Goal: Information Seeking & Learning: Compare options

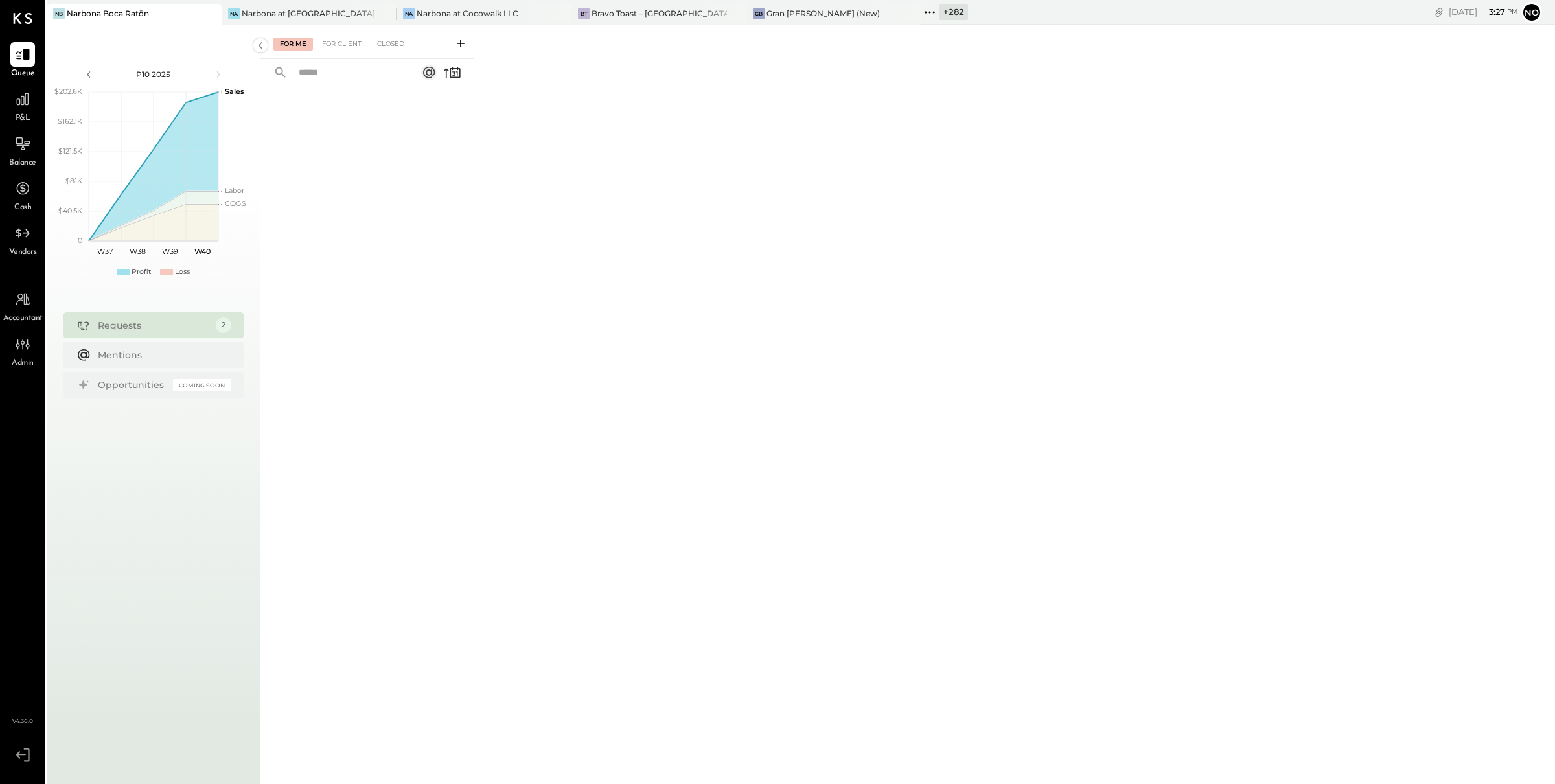
click at [926, 14] on icon at bounding box center [930, 13] width 17 height 17
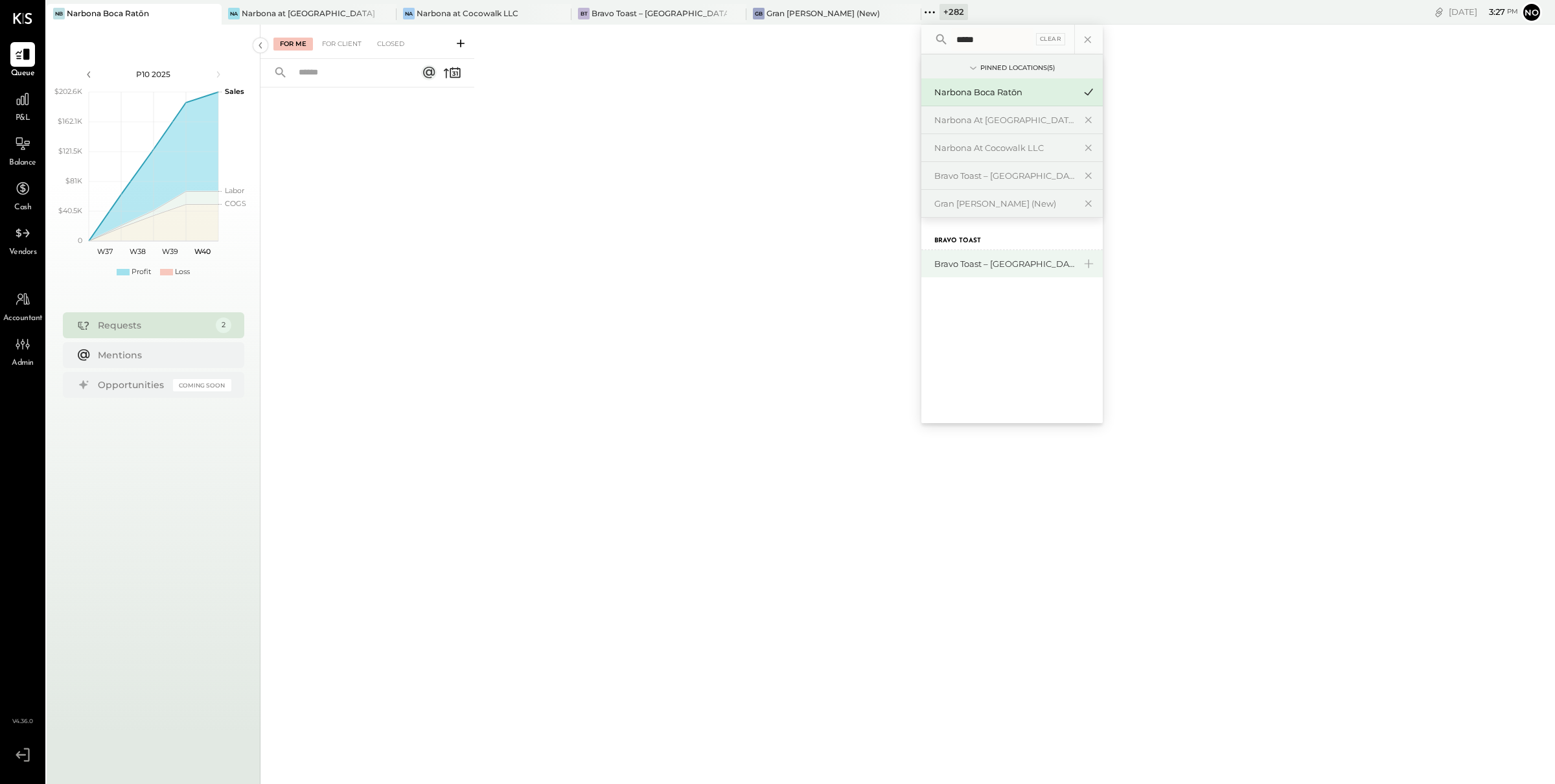
type input "*****"
click at [986, 267] on div "Bravo Toast – [GEOGRAPHIC_DATA]" at bounding box center [1004, 264] width 140 height 13
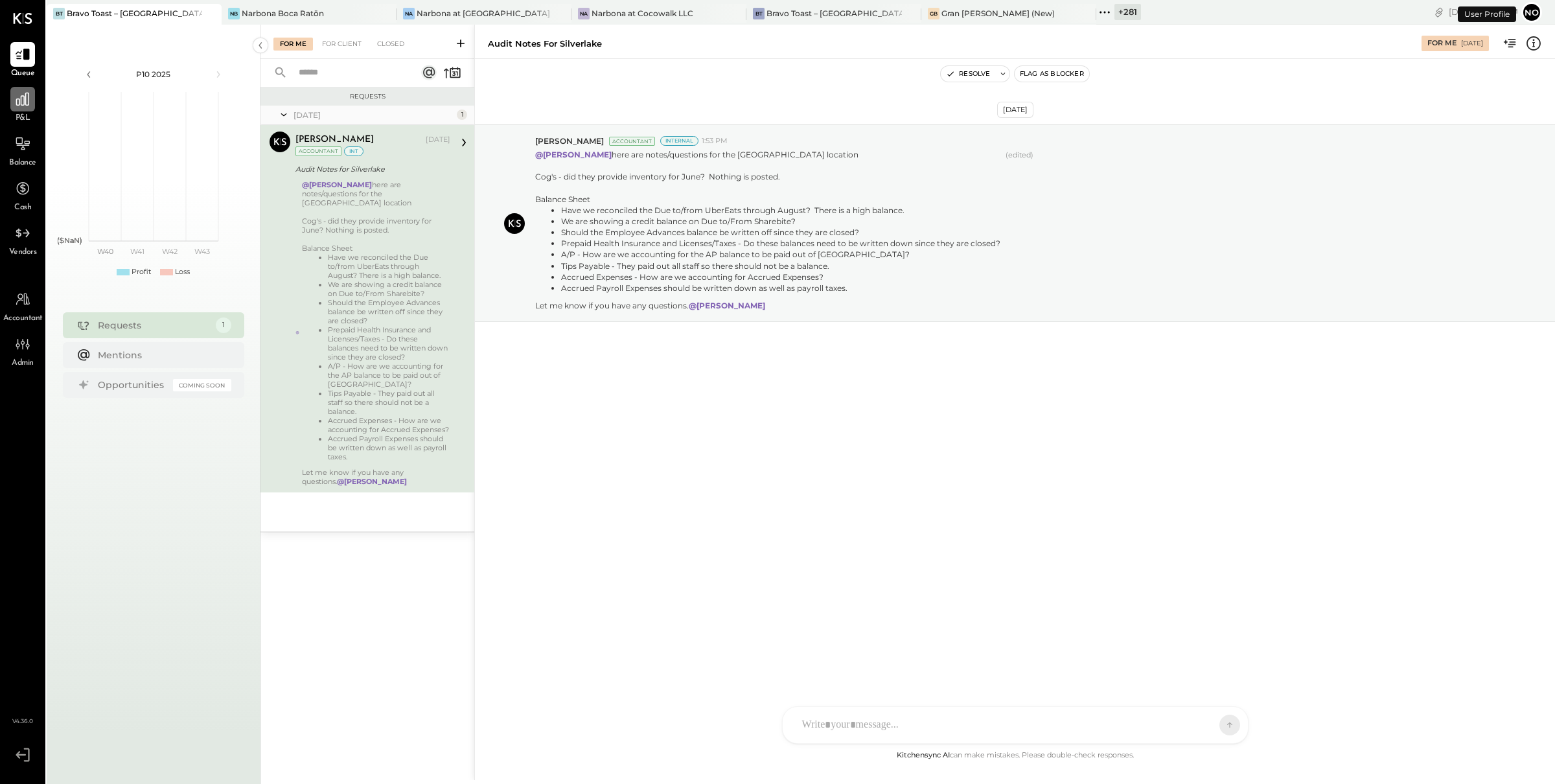
click at [25, 103] on icon at bounding box center [22, 99] width 13 height 13
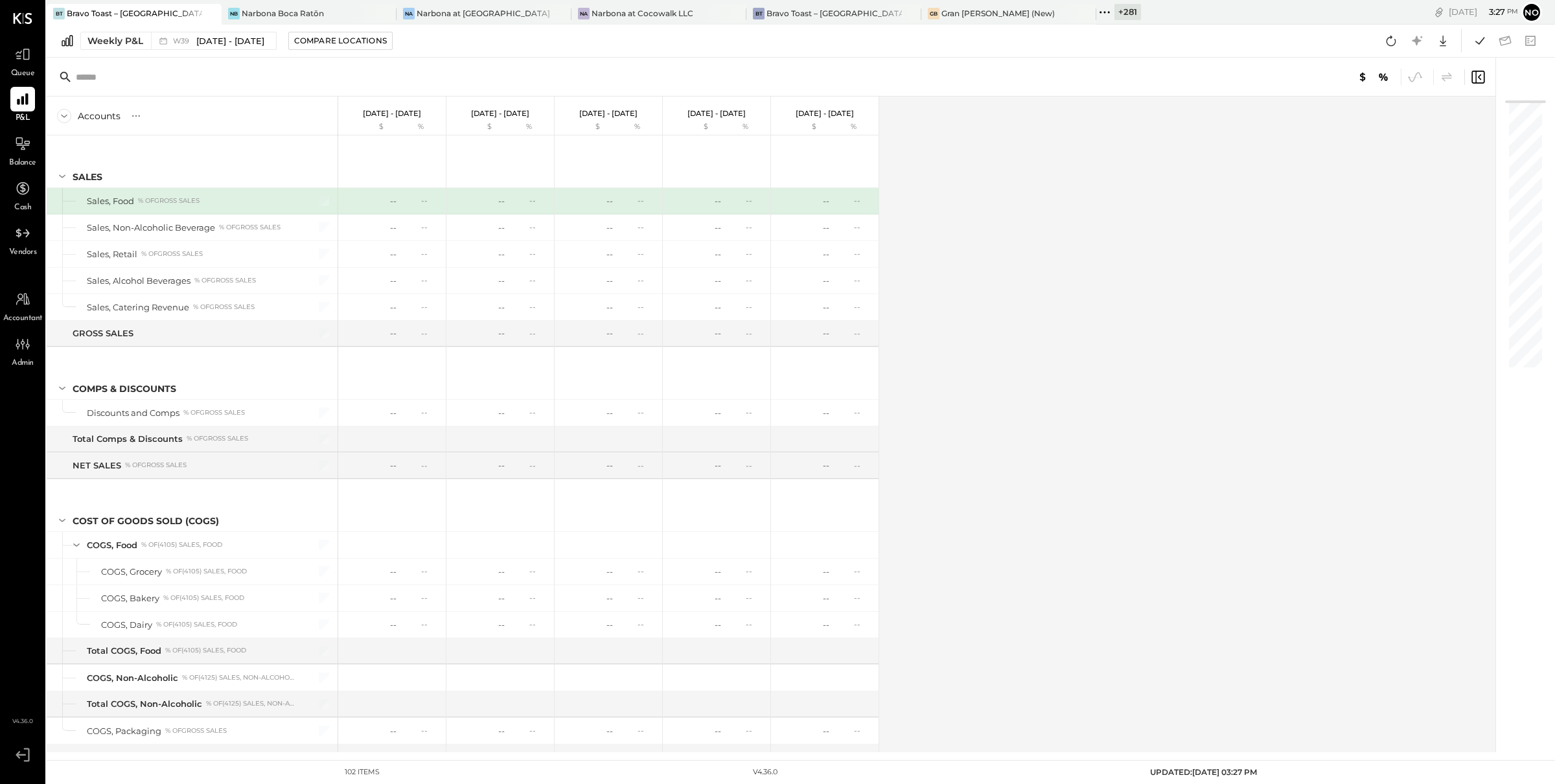
click at [1103, 13] on icon at bounding box center [1105, 13] width 17 height 17
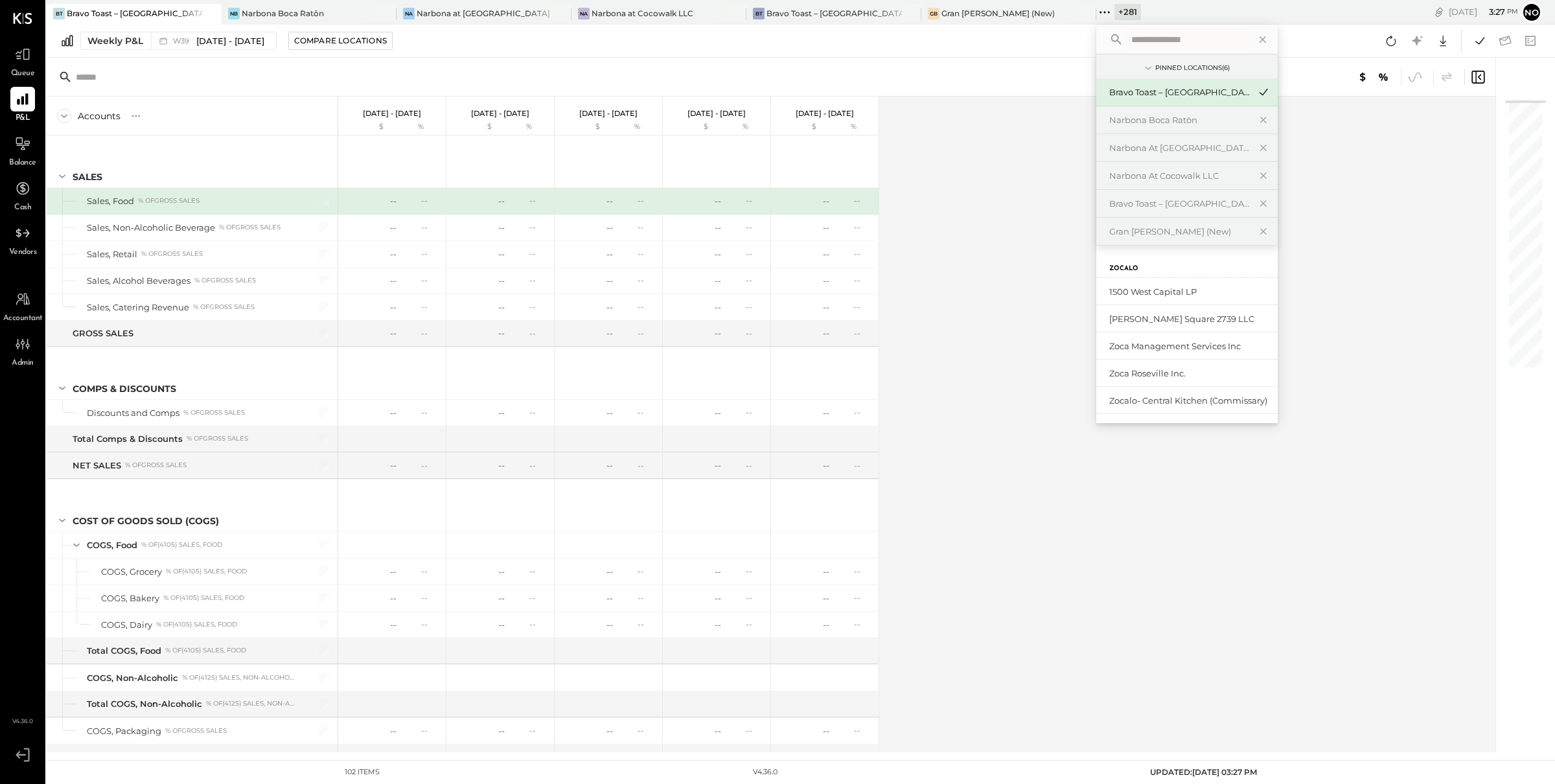
drag, startPoint x: 1165, startPoint y: 45, endPoint x: 1151, endPoint y: 52, distance: 15.7
click at [1165, 44] on input "text" at bounding box center [1186, 39] width 121 height 23
type input "*****"
click at [1176, 202] on div "Bravo Toast – [GEOGRAPHIC_DATA]" at bounding box center [1179, 204] width 140 height 13
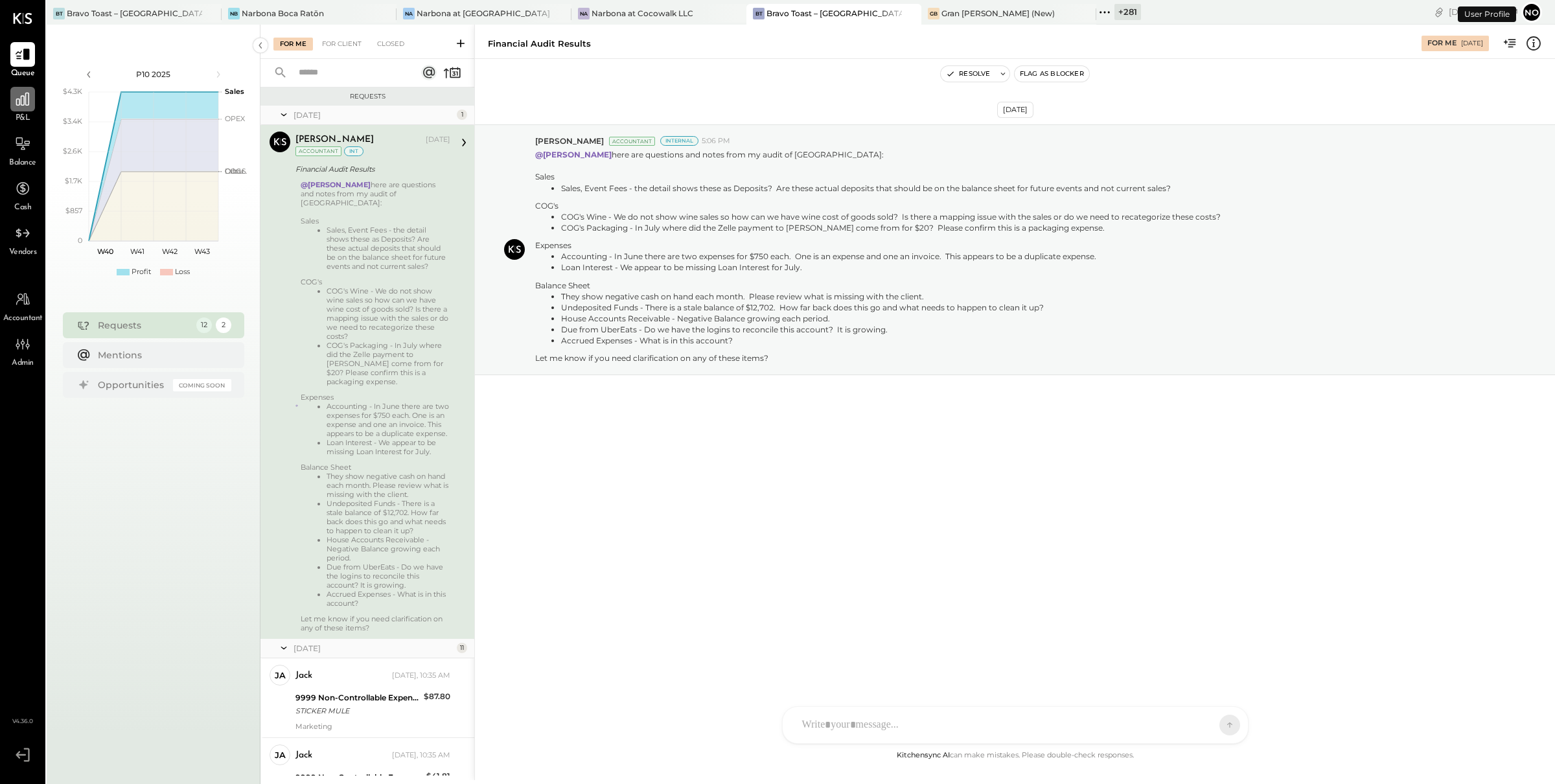
click at [25, 107] on div at bounding box center [22, 99] width 24 height 24
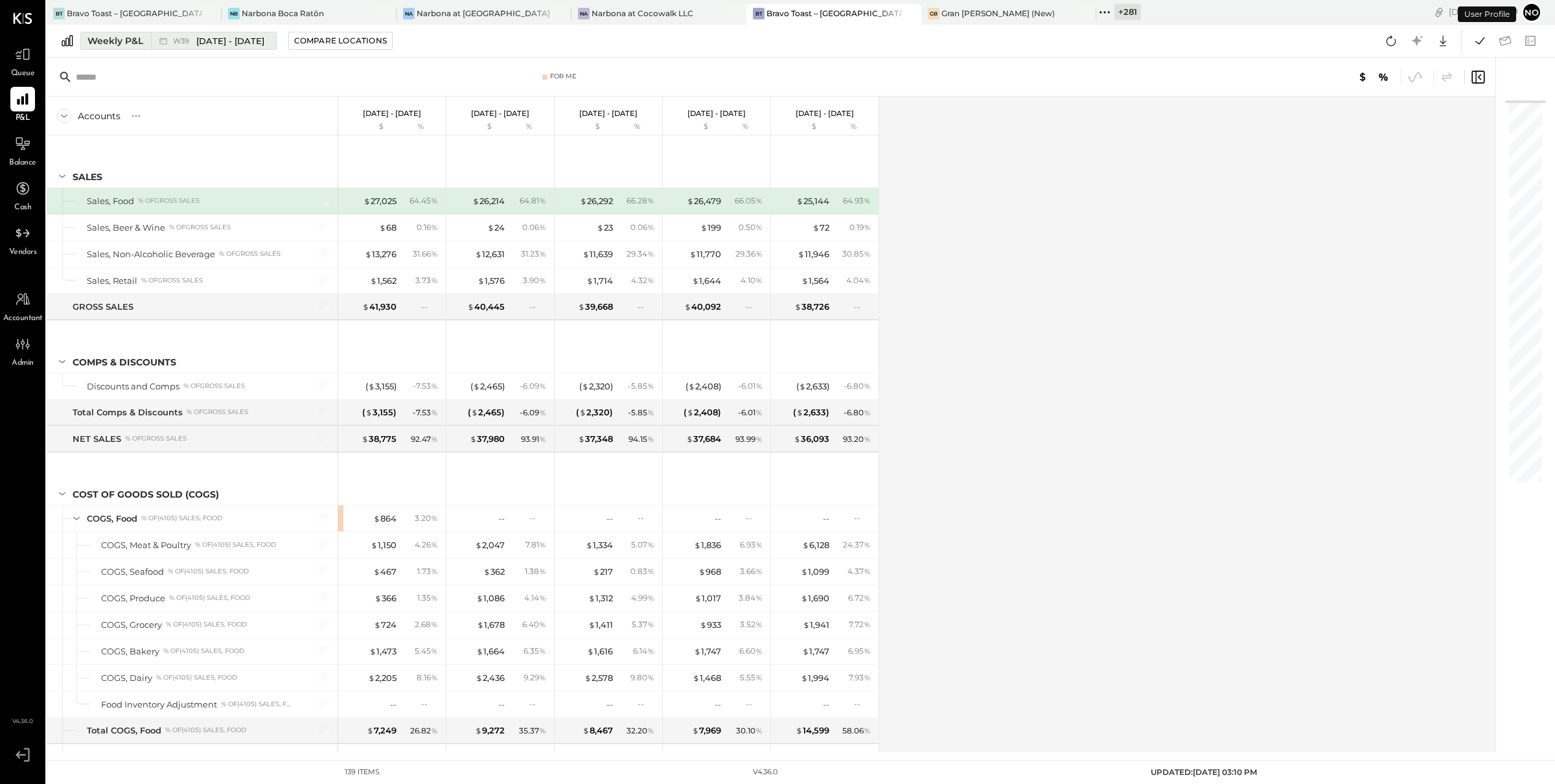
click at [199, 40] on span "[DATE] - [DATE]" at bounding box center [231, 41] width 68 height 13
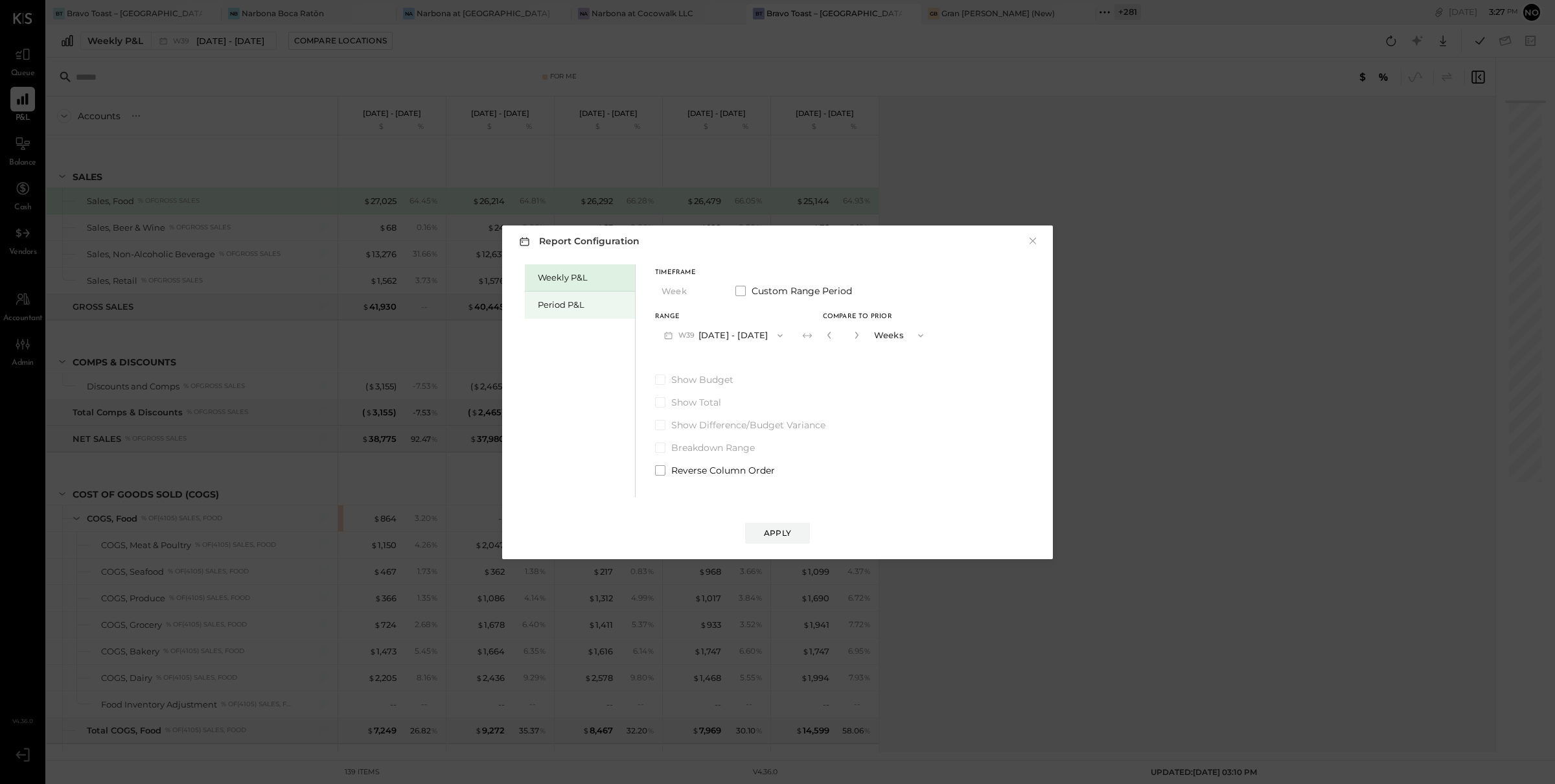
drag, startPoint x: 576, startPoint y: 306, endPoint x: 589, endPoint y: 309, distance: 13.3
click at [576, 306] on div "Period P&L" at bounding box center [583, 305] width 91 height 13
click at [735, 331] on button "P10 [DATE] - [DATE]" at bounding box center [721, 335] width 133 height 24
drag, startPoint x: 733, startPoint y: 339, endPoint x: 751, endPoint y: 338, distance: 18.0
click at [735, 337] on span "[DATE] - [DATE]" at bounding box center [714, 337] width 61 height 11
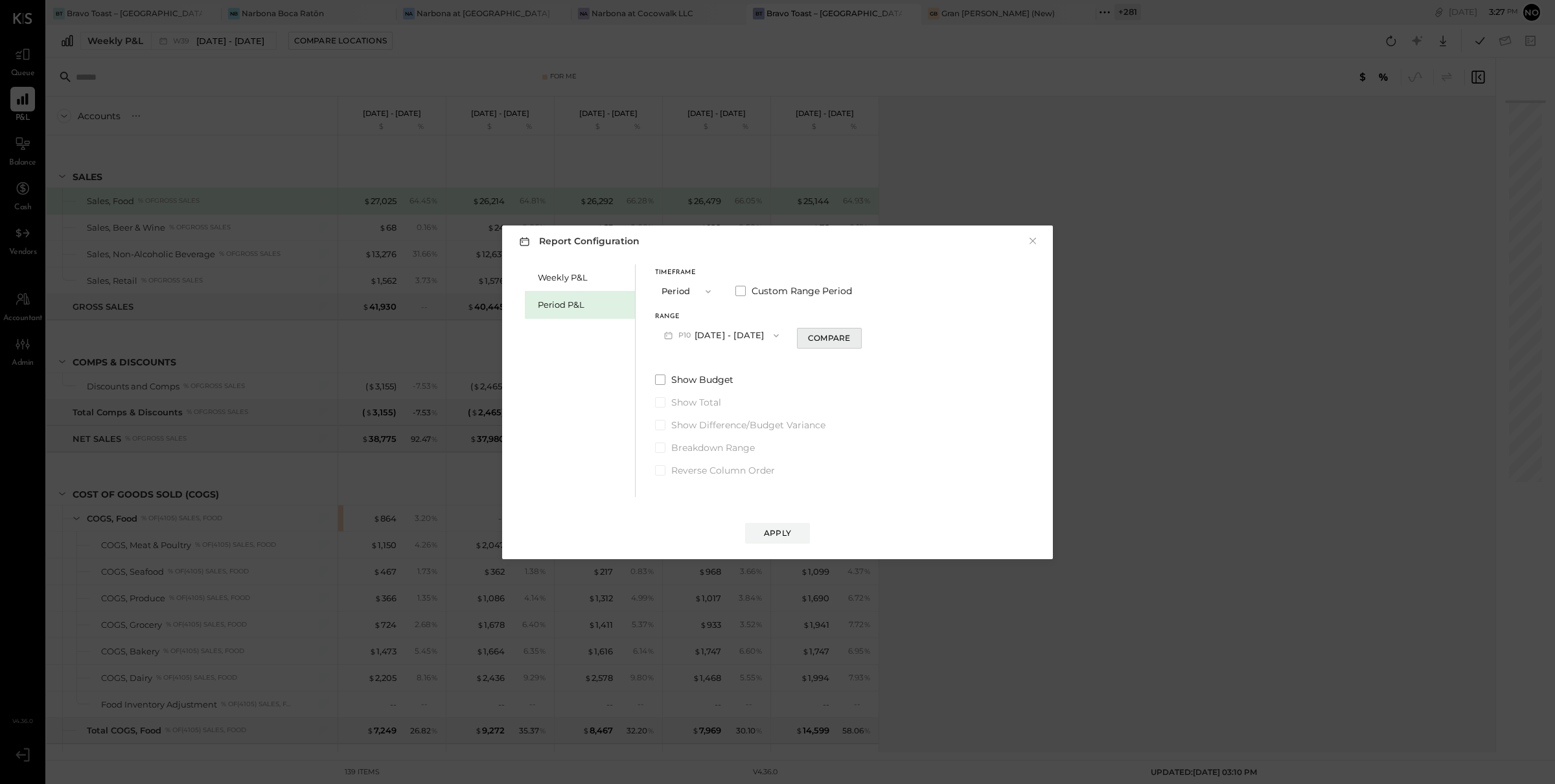
click at [850, 332] on div "Compare" at bounding box center [829, 338] width 42 height 11
click at [857, 336] on icon "button" at bounding box center [852, 335] width 8 height 8
type input "*"
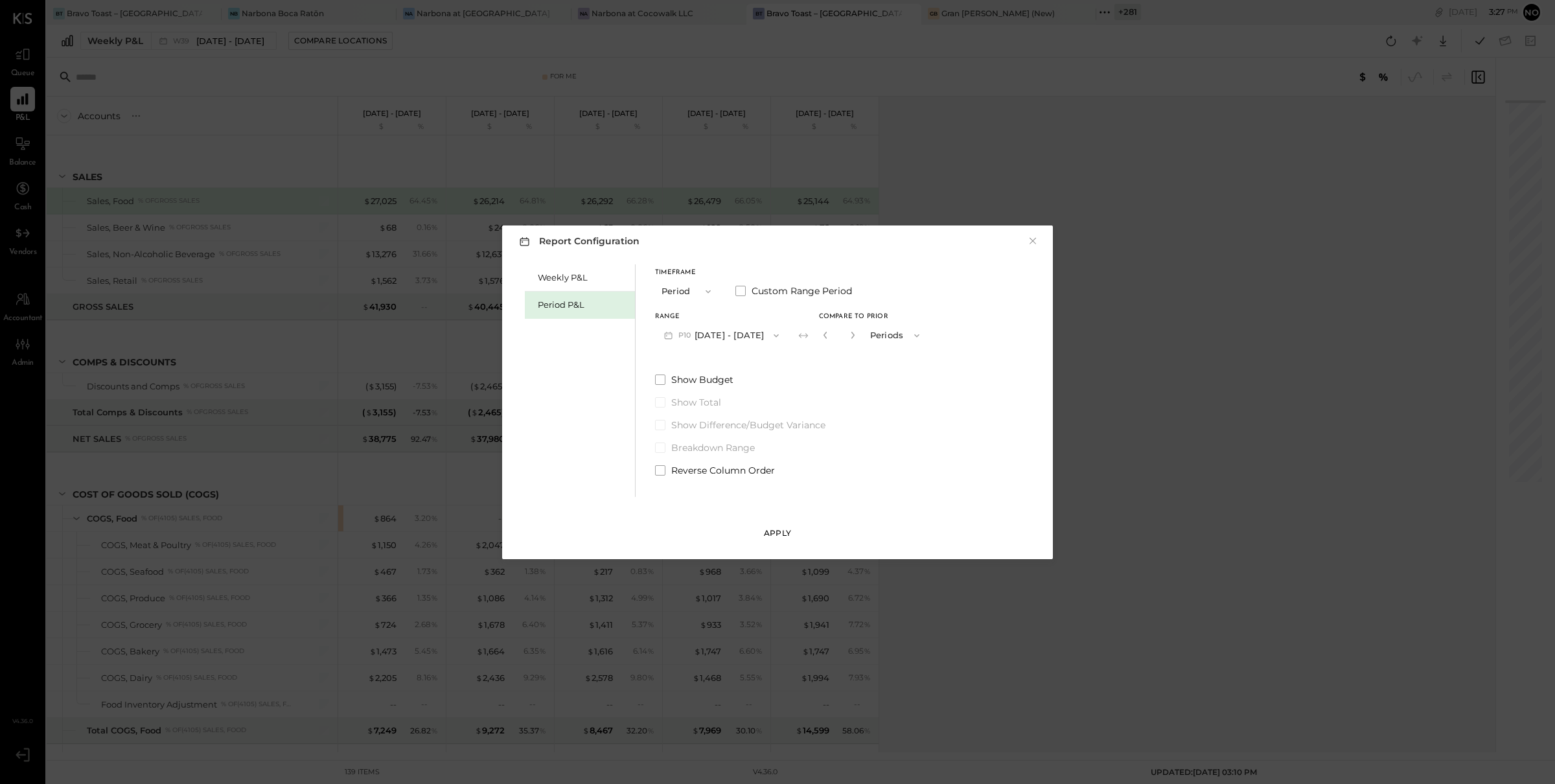
click at [790, 530] on div "Apply" at bounding box center [777, 533] width 27 height 11
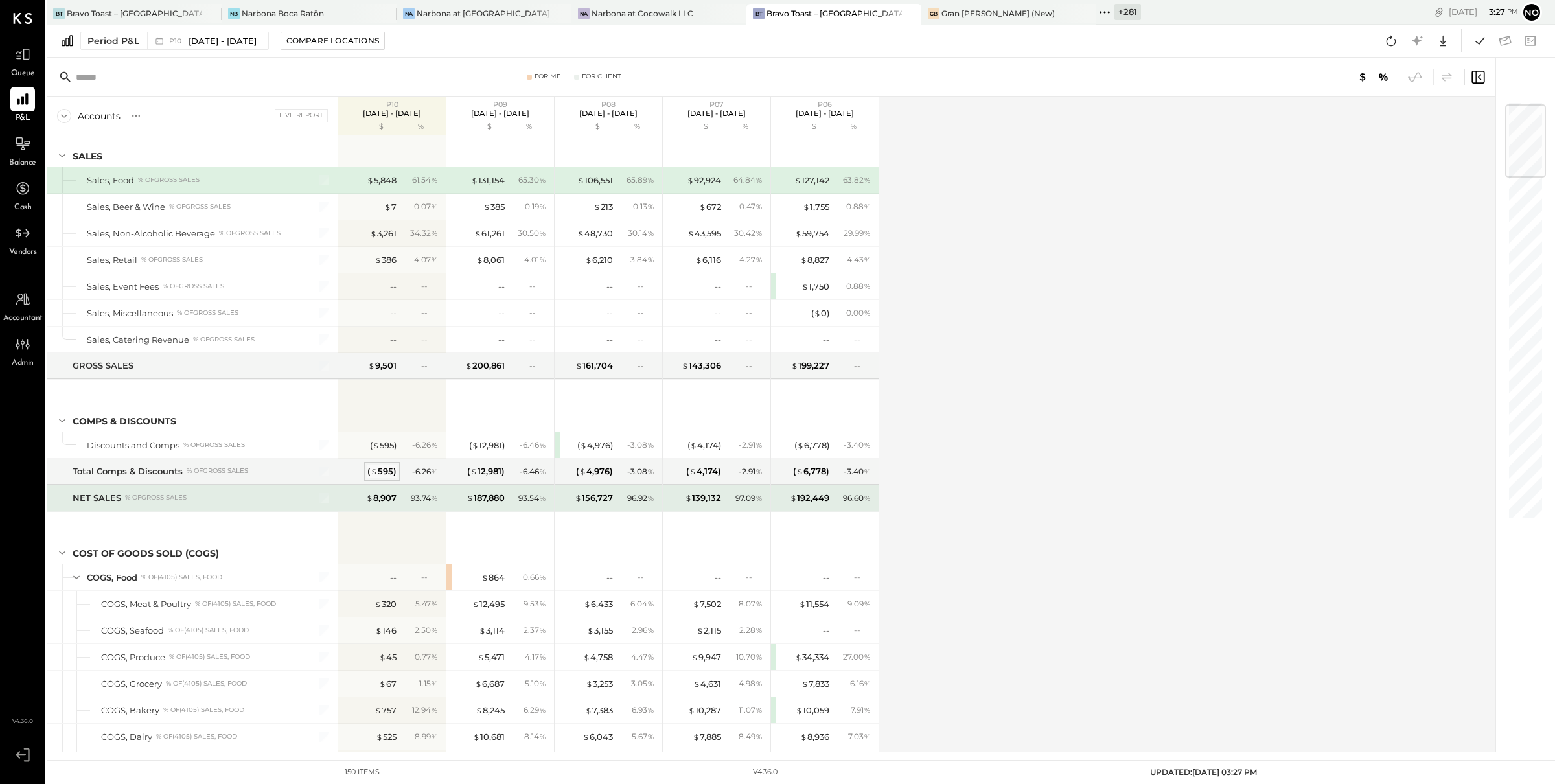
scroll to position [31, 0]
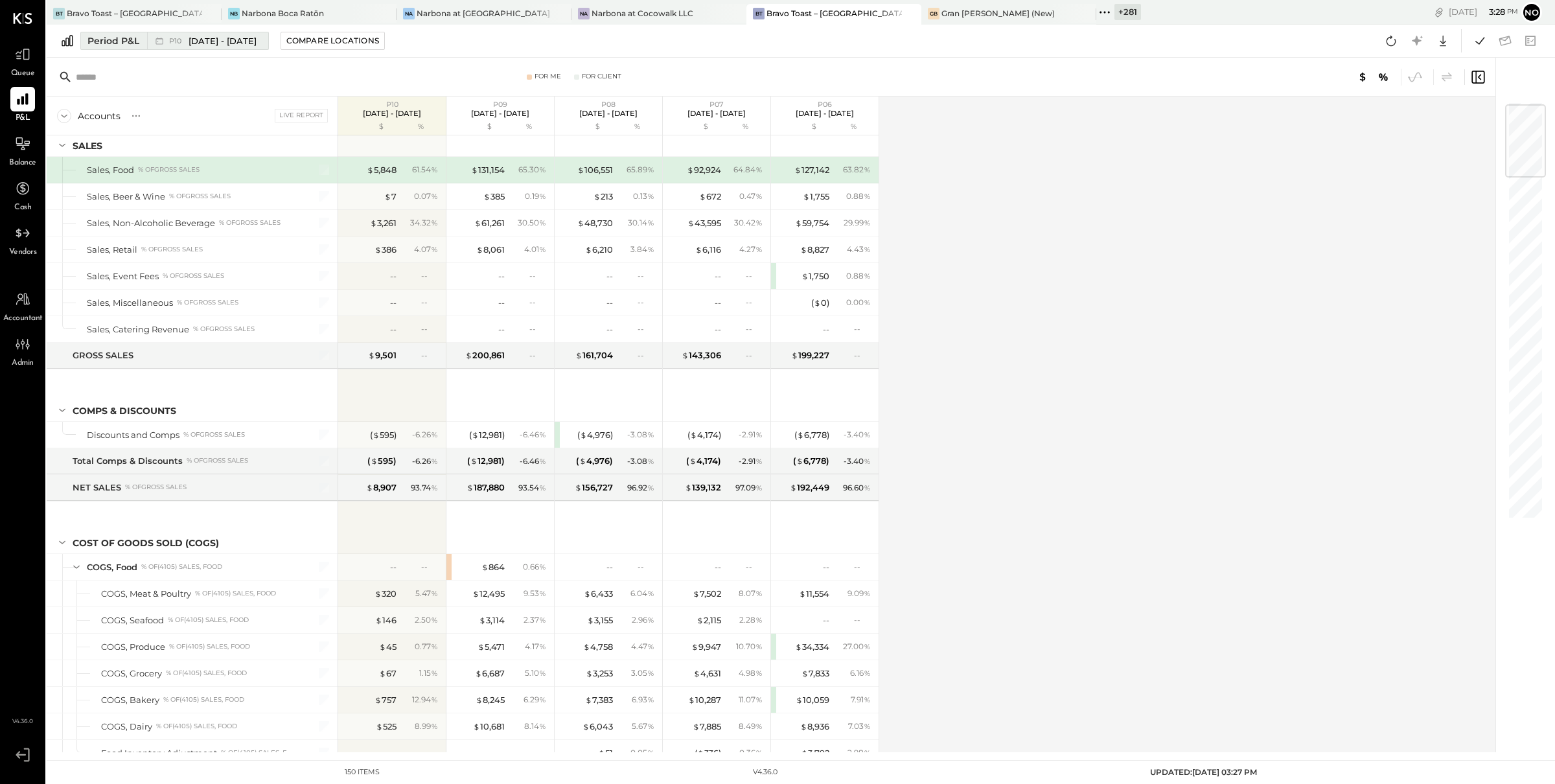
click at [228, 38] on span "[DATE] - [DATE]" at bounding box center [223, 41] width 68 height 13
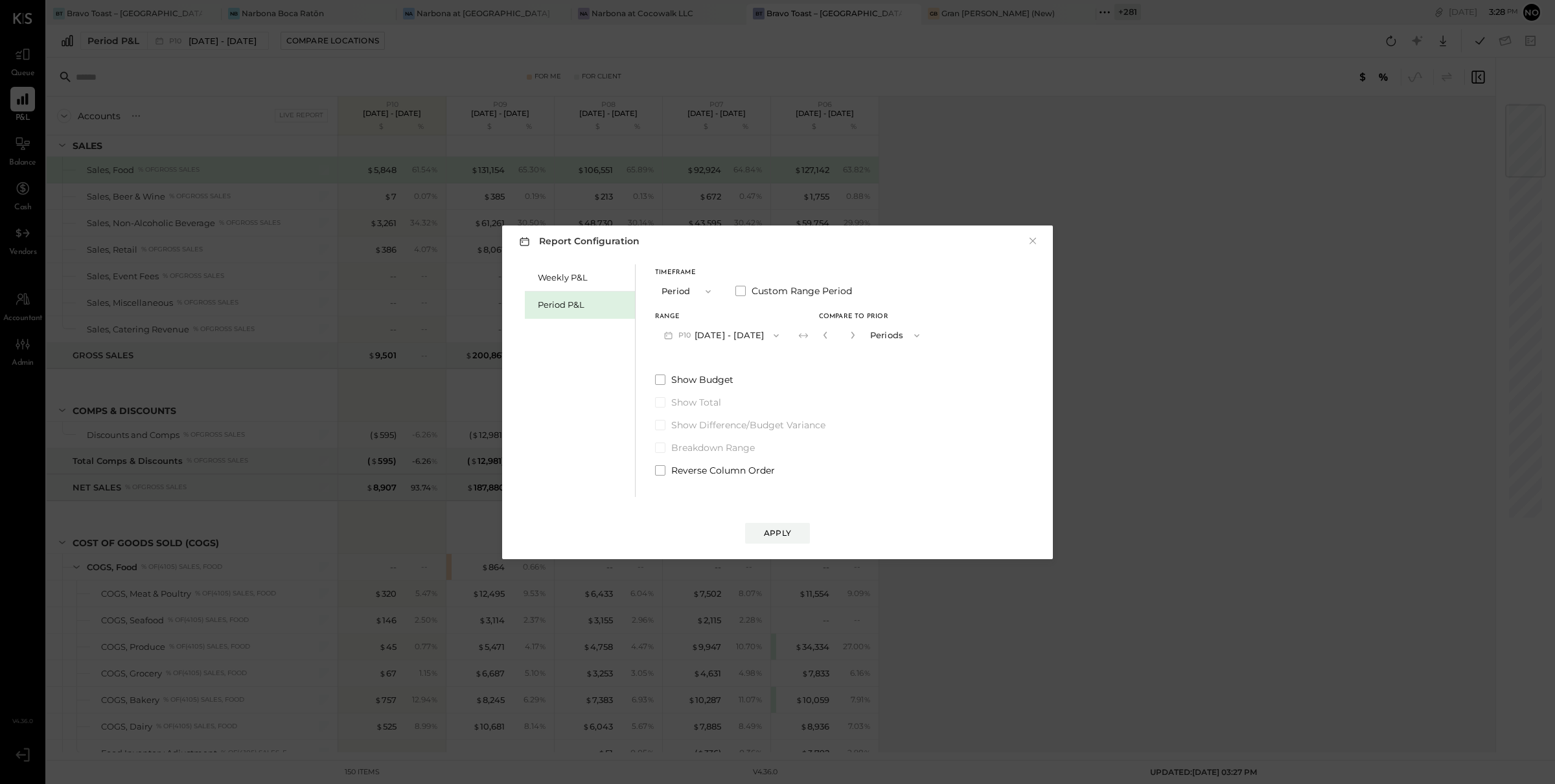
click at [770, 329] on button "P10 [DATE] - [DATE]" at bounding box center [721, 335] width 133 height 24
click at [733, 365] on span "[DATE] - [DATE]" at bounding box center [717, 364] width 61 height 11
click at [788, 525] on button "Apply" at bounding box center [777, 533] width 65 height 21
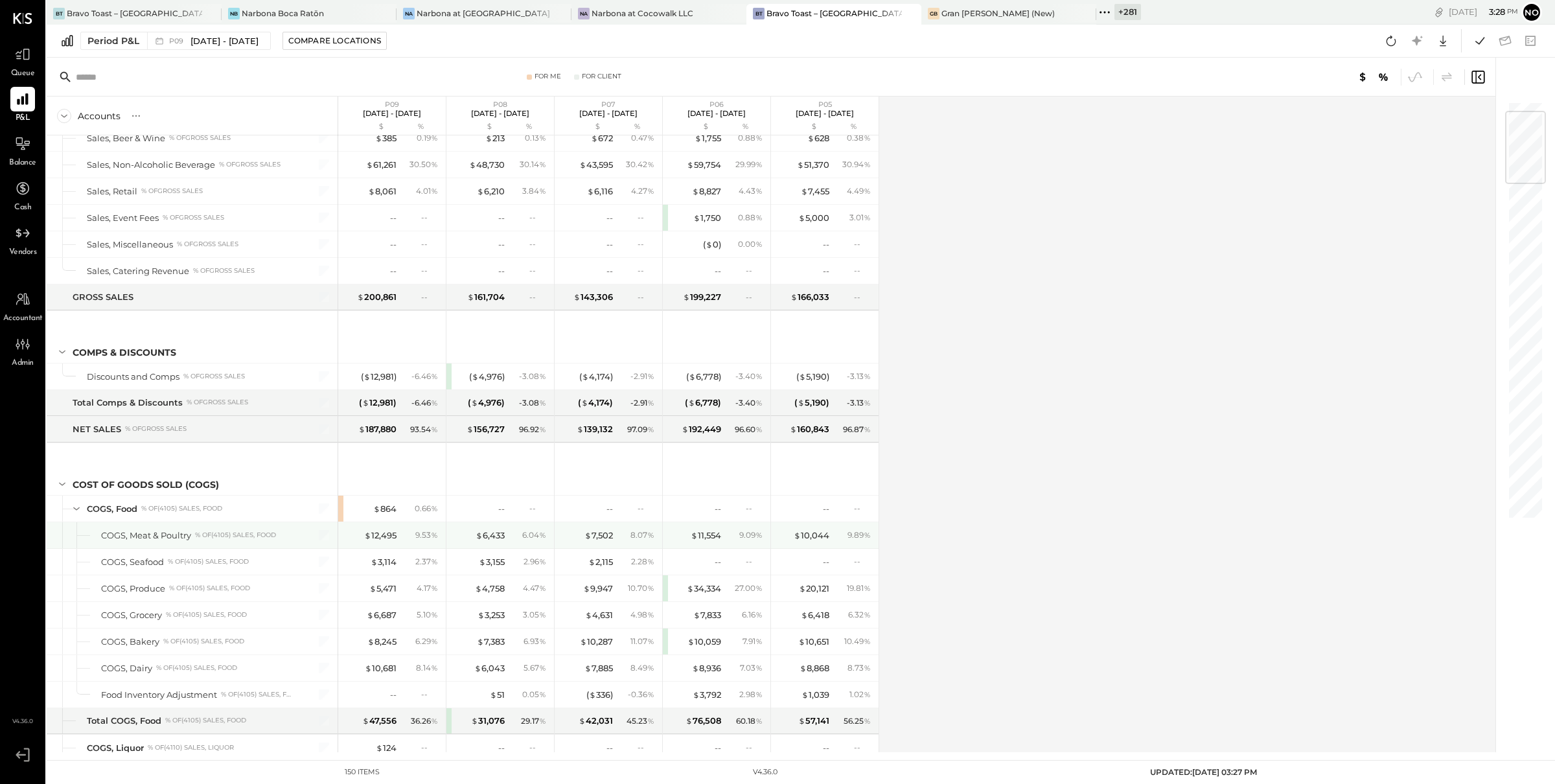
scroll to position [233, 0]
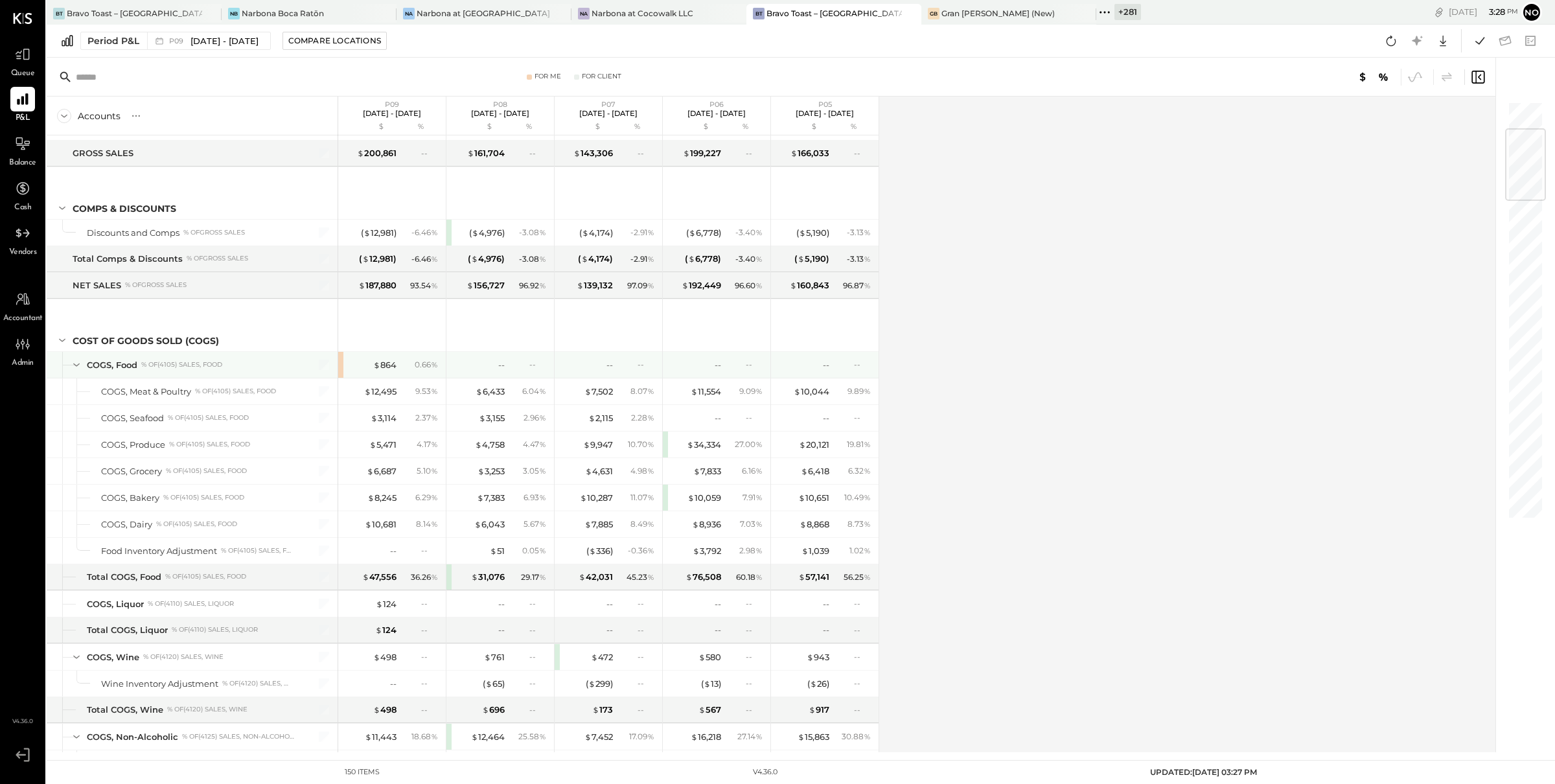
click at [340, 367] on div "$ 864 0.66 %" at bounding box center [392, 364] width 107 height 26
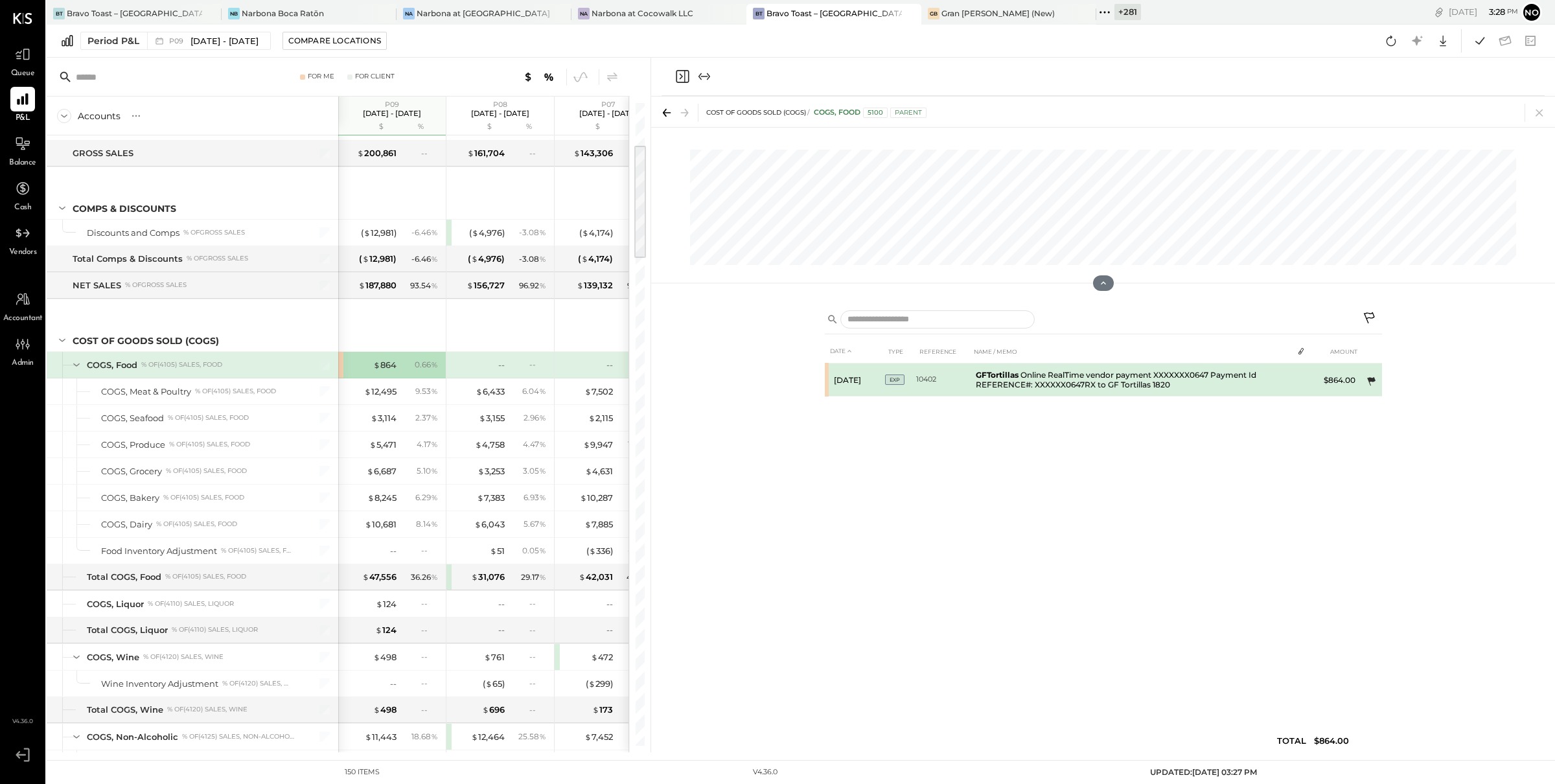
click at [1371, 382] on icon at bounding box center [1371, 381] width 13 height 13
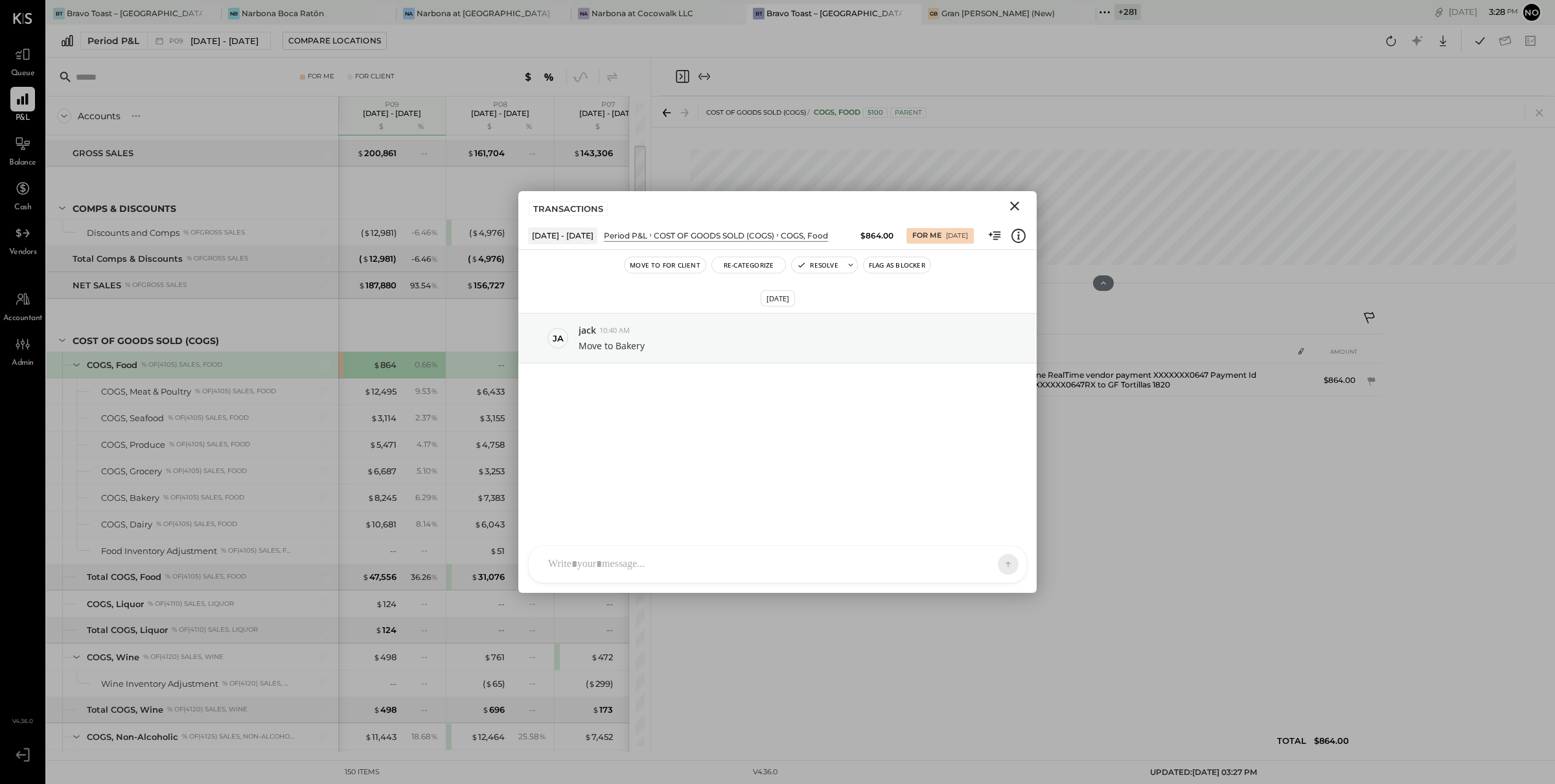
click at [1015, 205] on icon "Close" at bounding box center [1015, 206] width 15 height 15
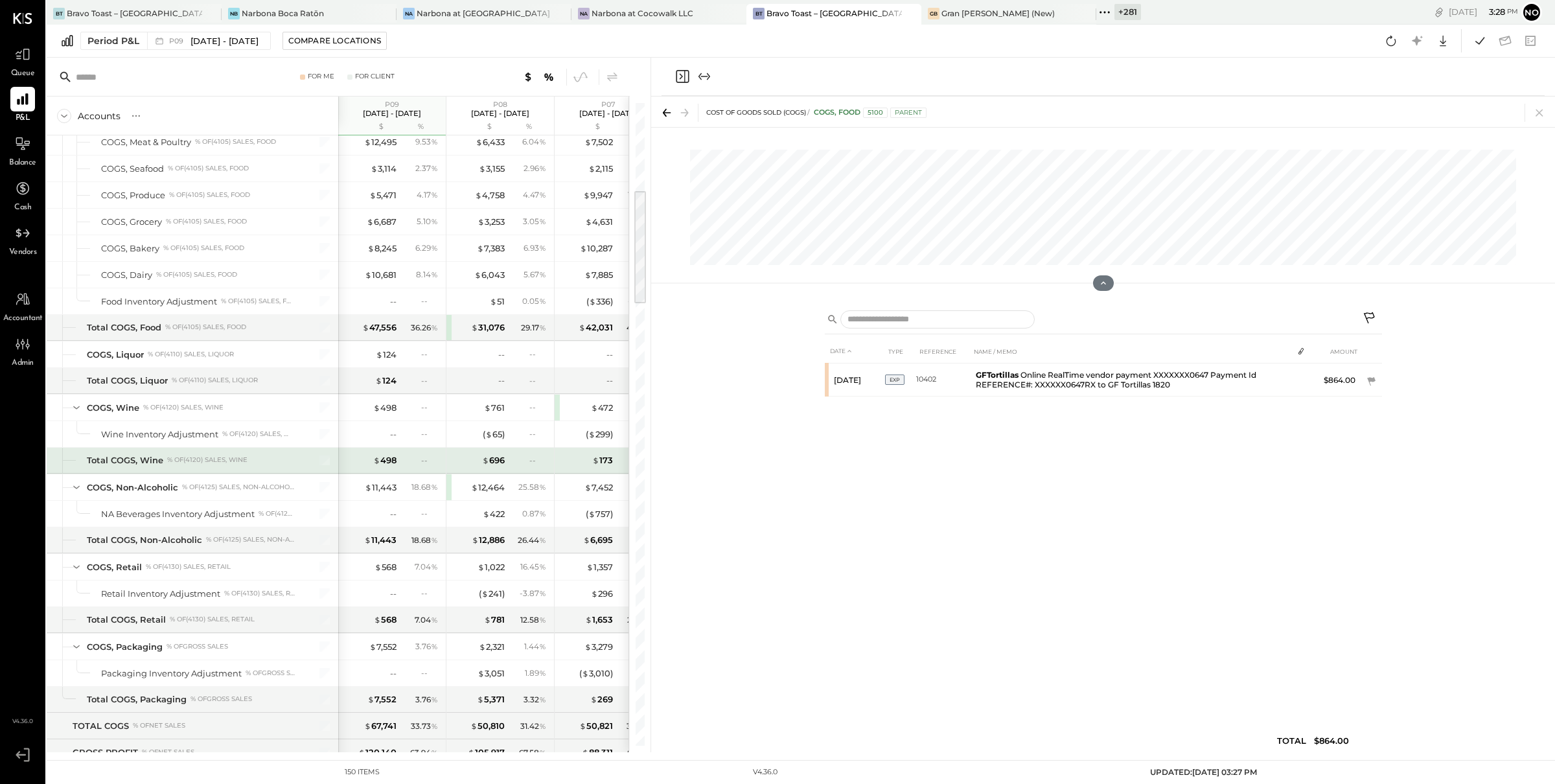
scroll to position [503, 0]
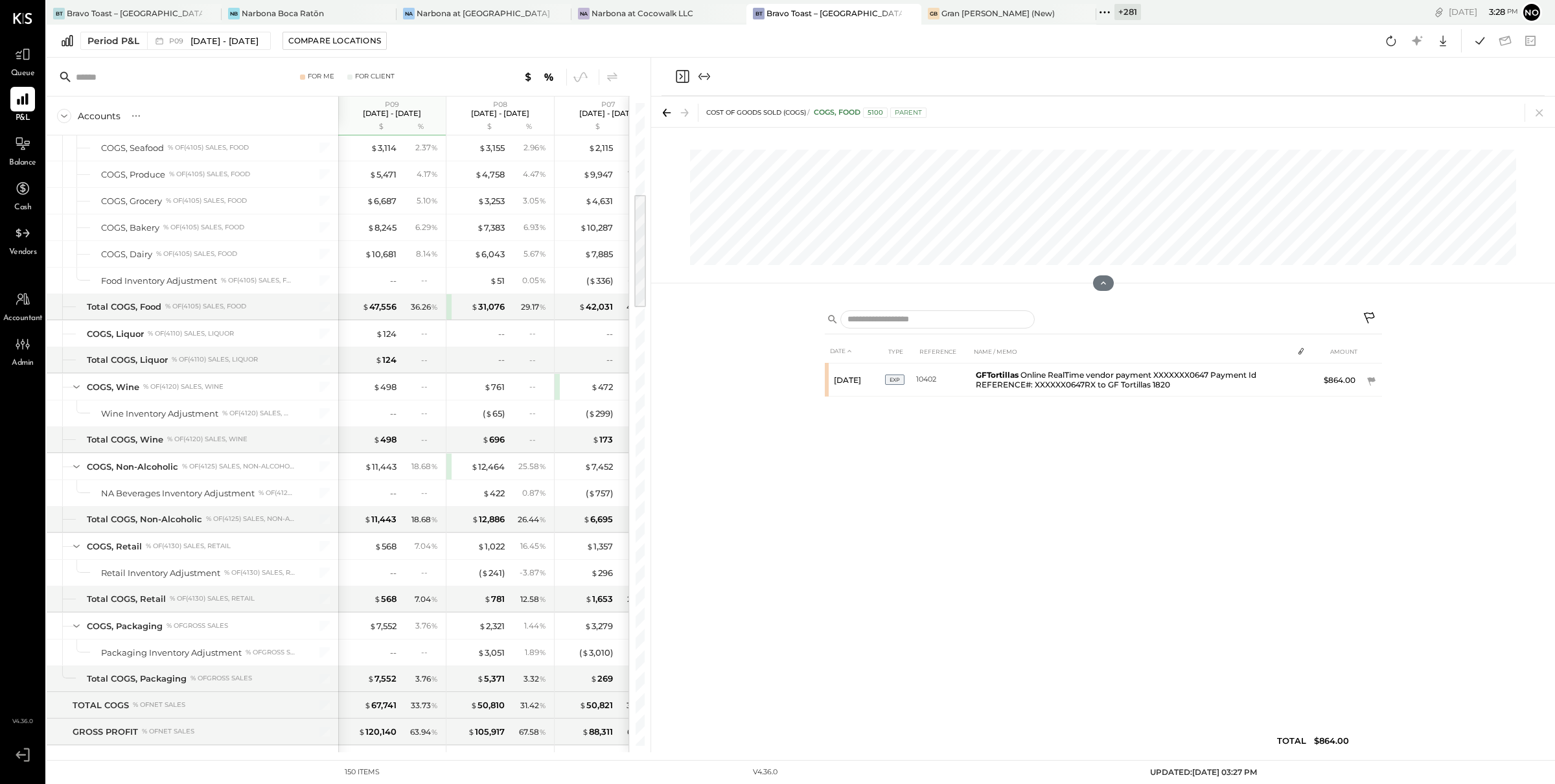
drag, startPoint x: 1540, startPoint y: 109, endPoint x: 1448, endPoint y: 144, distance: 98.4
click at [1540, 109] on icon at bounding box center [1540, 113] width 18 height 18
